Goal: Information Seeking & Learning: Learn about a topic

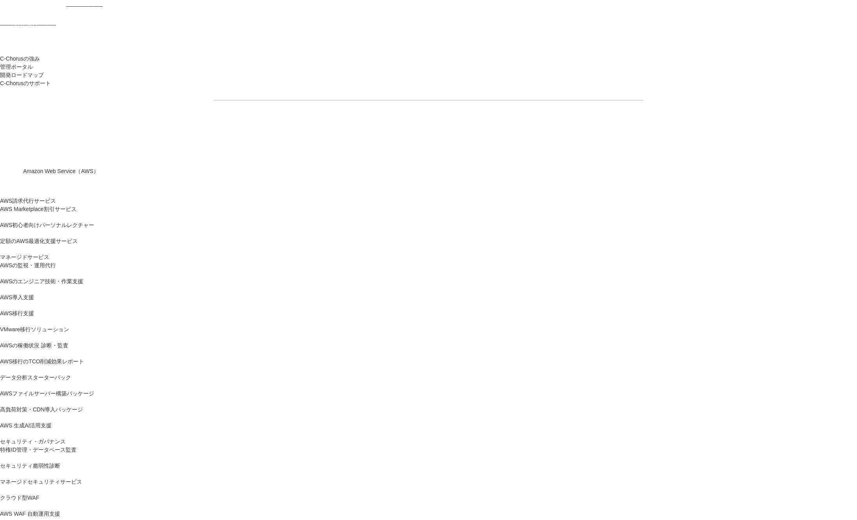
click at [56, 197] on link "AWS請求代行サービス" at bounding box center [28, 201] width 56 height 8
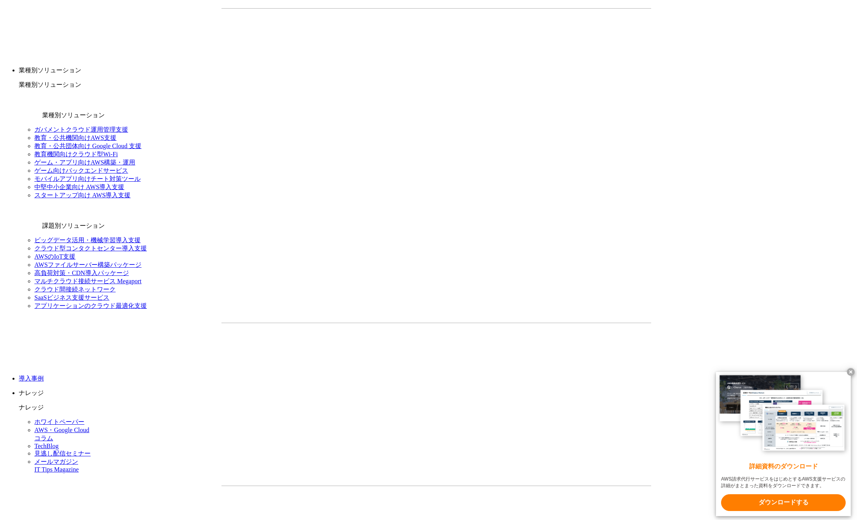
scroll to position [806, 0]
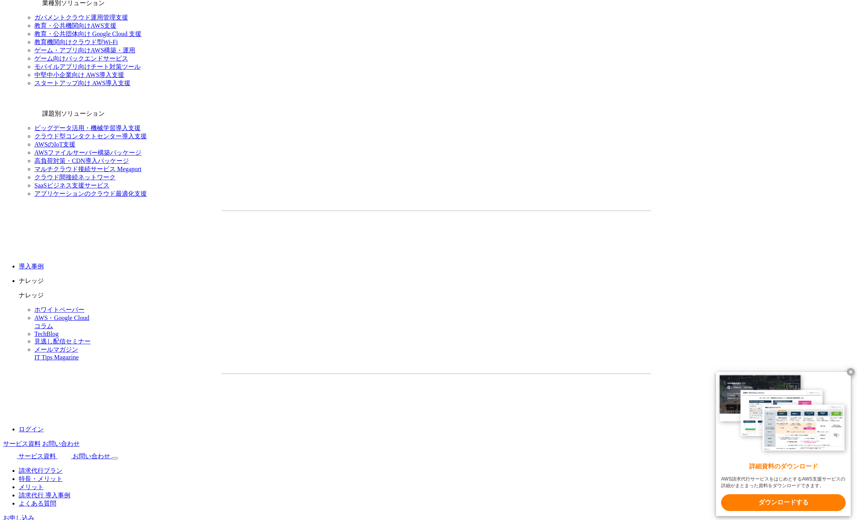
scroll to position [919, 0]
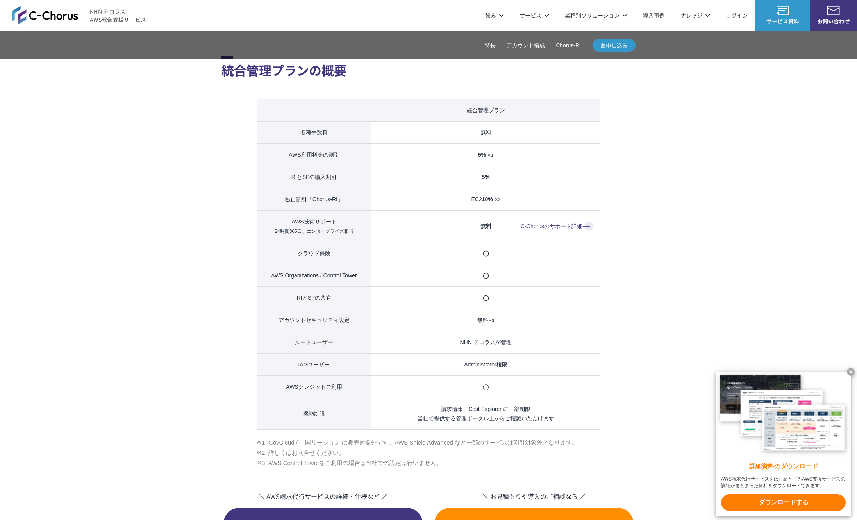
scroll to position [757, 0]
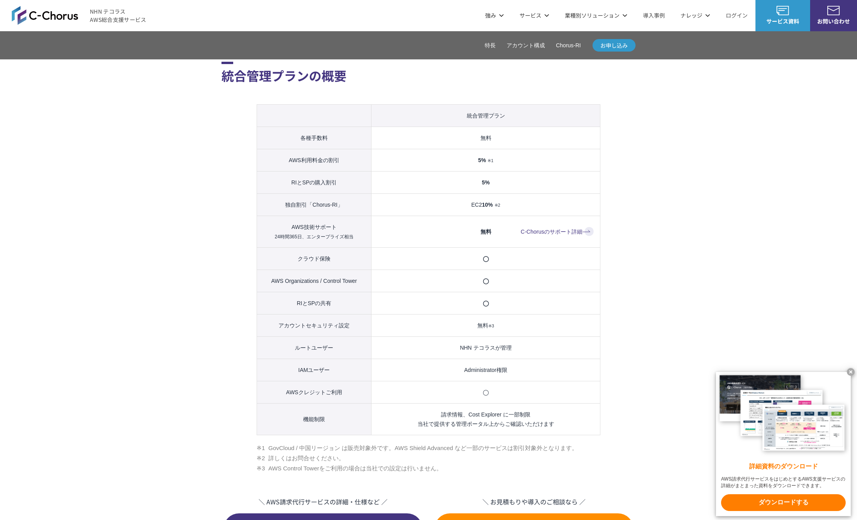
click at [312, 205] on th "独自割引「Chorus-RI」" at bounding box center [314, 204] width 114 height 22
click at [233, 227] on section "統合管理プランの概要 統合管理プラン 各種手数料 無料 AWS利用料金の割引 5% ※1 RIとSPの購入割引 5% 独自割引「Chorus-RI」 EC2 …" at bounding box center [428, 267] width 414 height 553
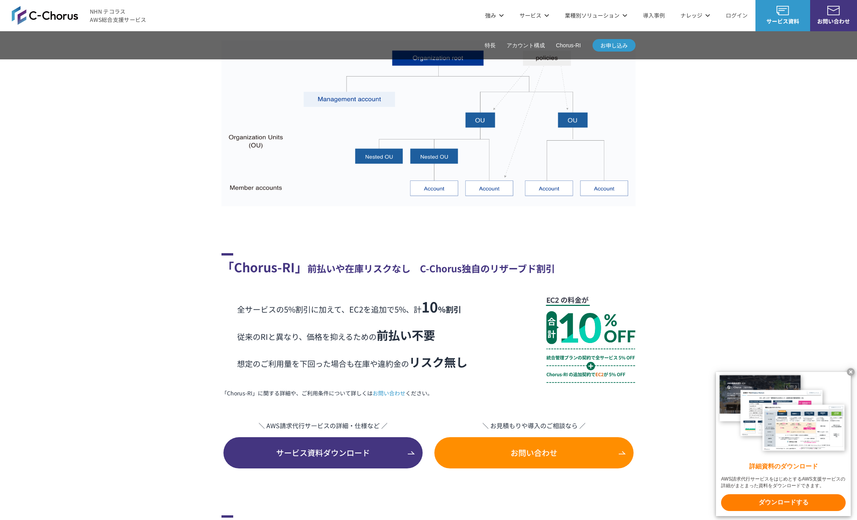
scroll to position [1376, 0]
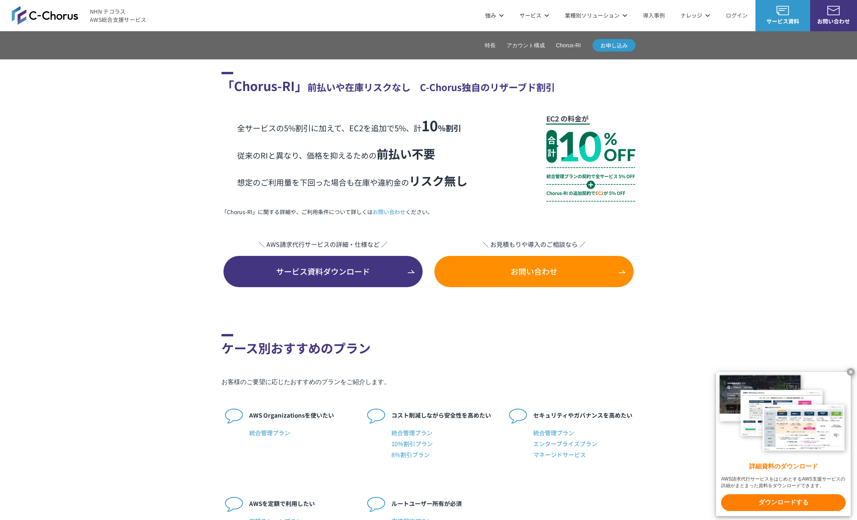
scroll to position [1556, 0]
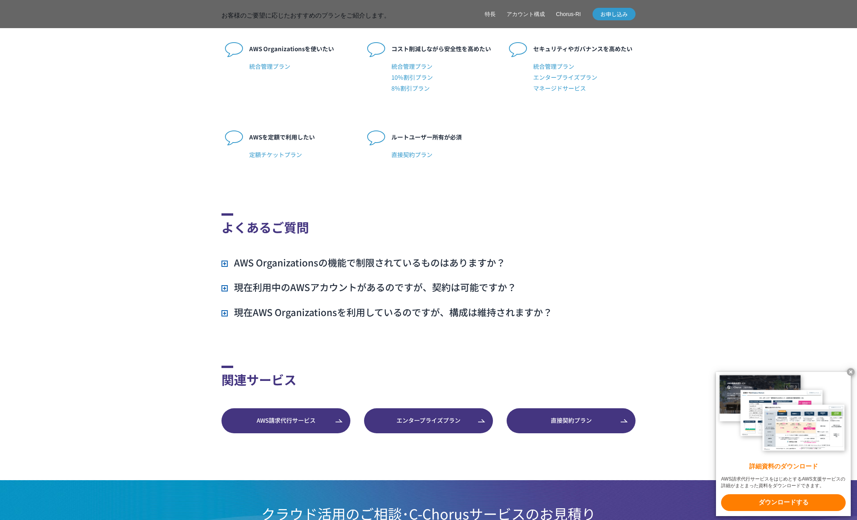
scroll to position [1927, 0]
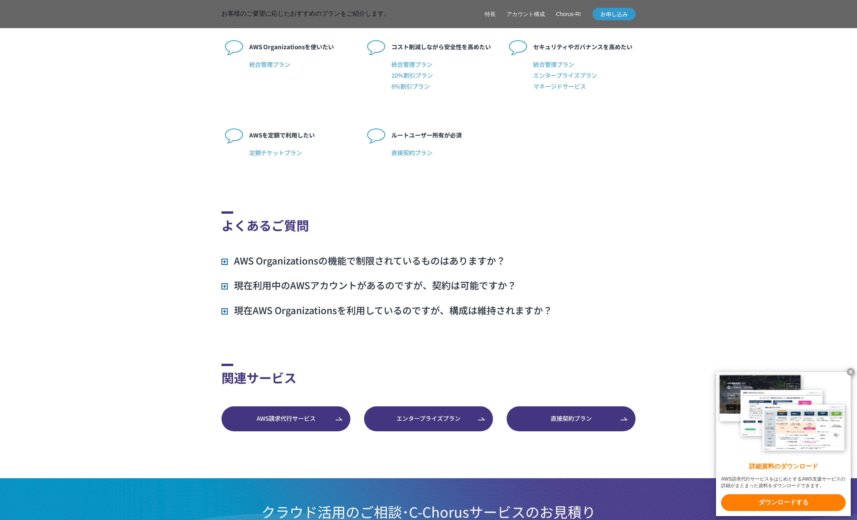
click at [223, 264] on h3 "AWS Organizationsの機能で制限されているものはありますか？" at bounding box center [363, 260] width 284 height 13
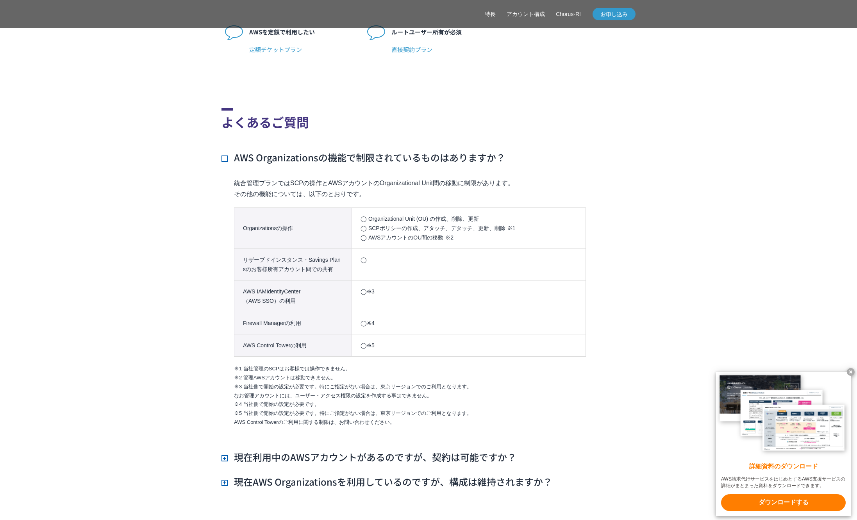
scroll to position [2029, 0]
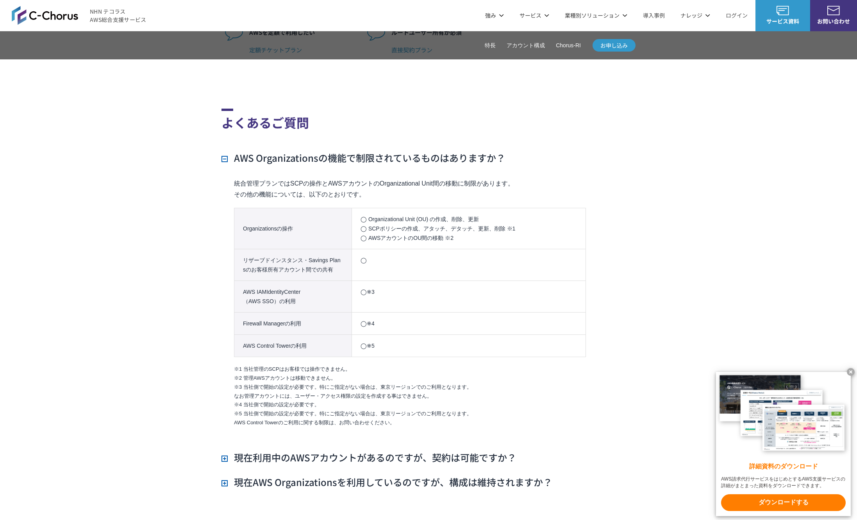
click at [224, 462] on h3 "現在利用中のAWSアカウントがあるのですが、契約は可能ですか？" at bounding box center [368, 457] width 295 height 13
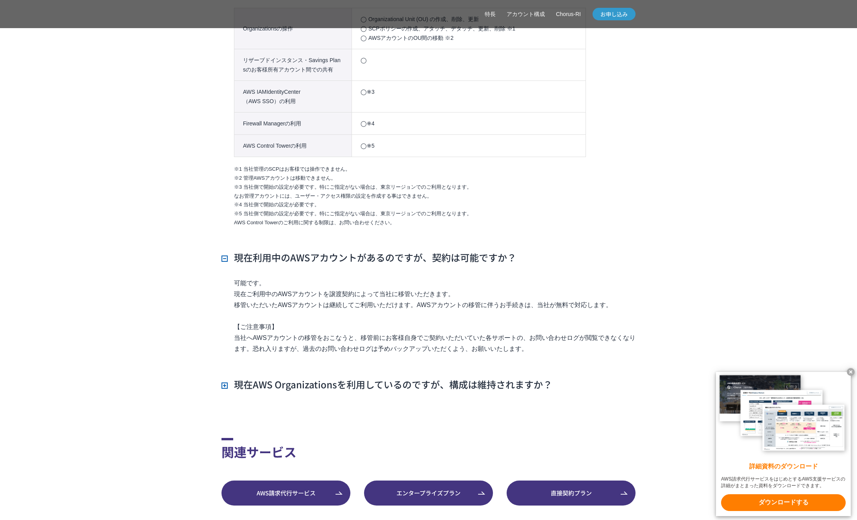
scroll to position [2282, 0]
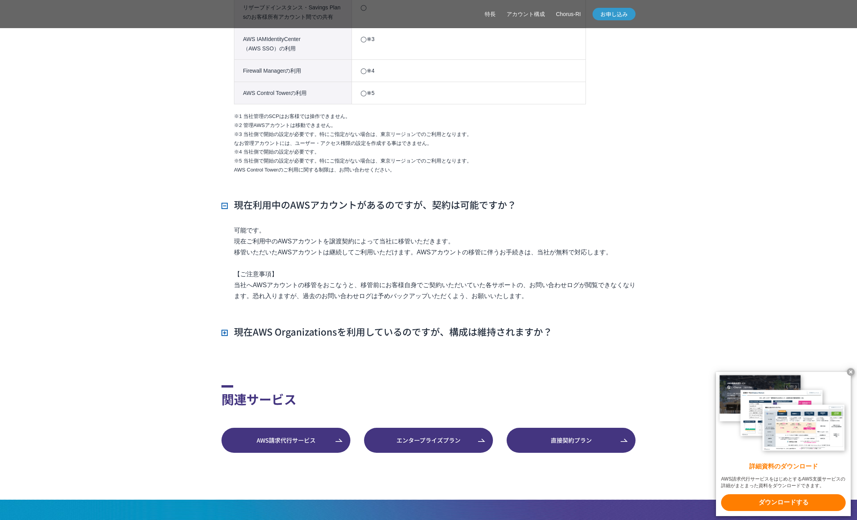
click at [234, 334] on h3 "現在AWS Organizationsを利用しているのですが、構成は維持されますか？" at bounding box center [386, 331] width 331 height 13
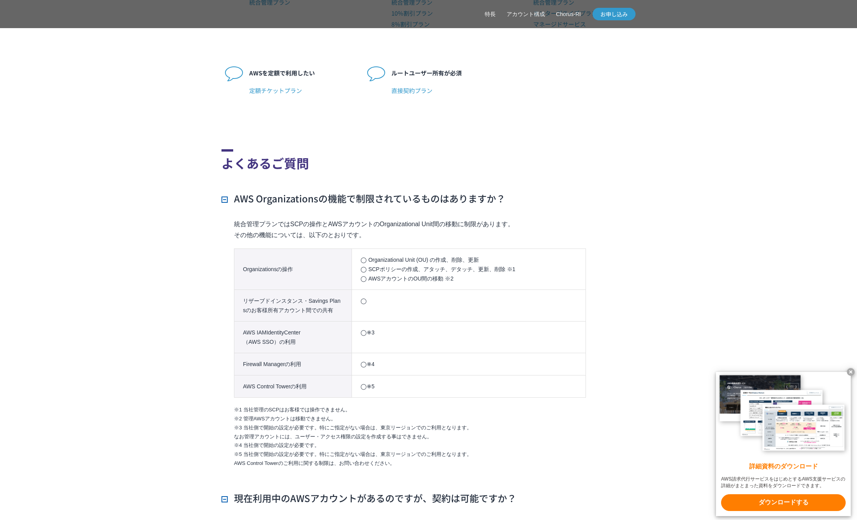
scroll to position [2106, 0]
